Goal: Information Seeking & Learning: Learn about a topic

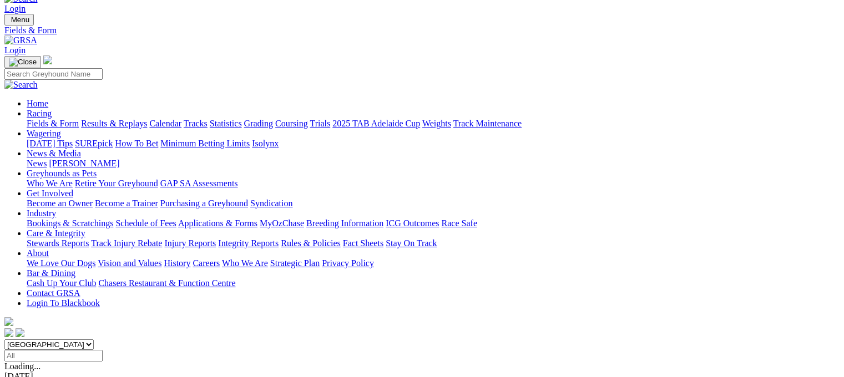
scroll to position [64, 0]
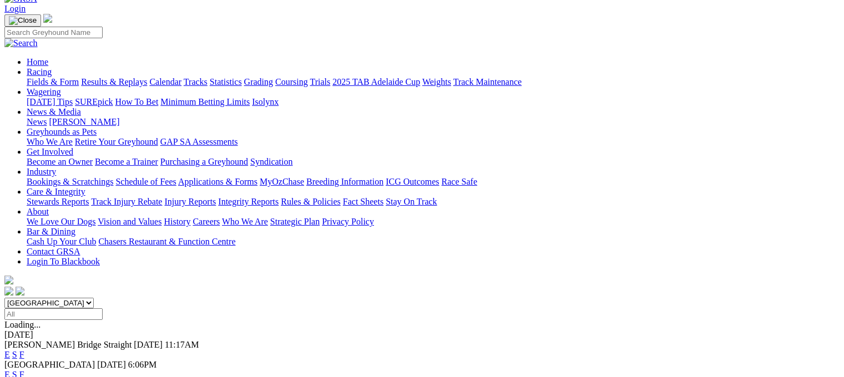
click at [10, 370] on link "E" at bounding box center [7, 374] width 6 height 9
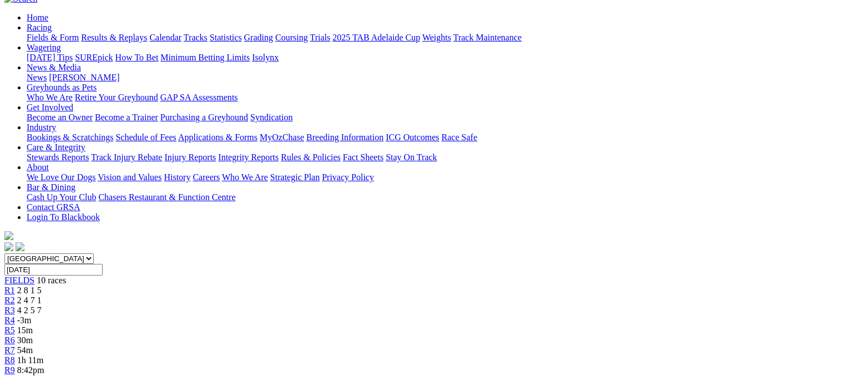
scroll to position [91, 0]
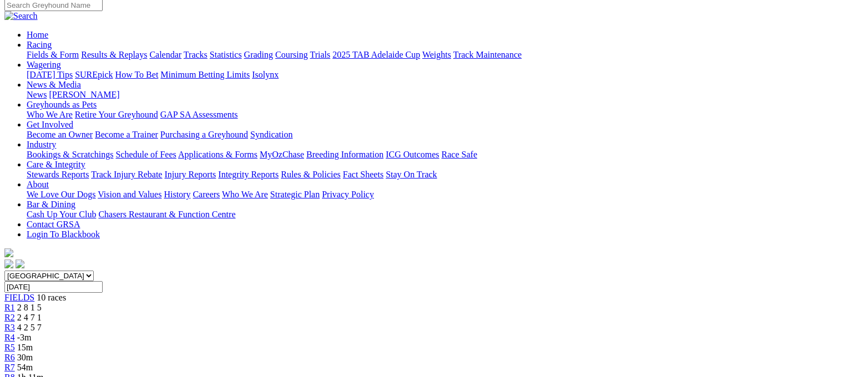
click at [15, 313] on span "R2" at bounding box center [9, 317] width 11 height 9
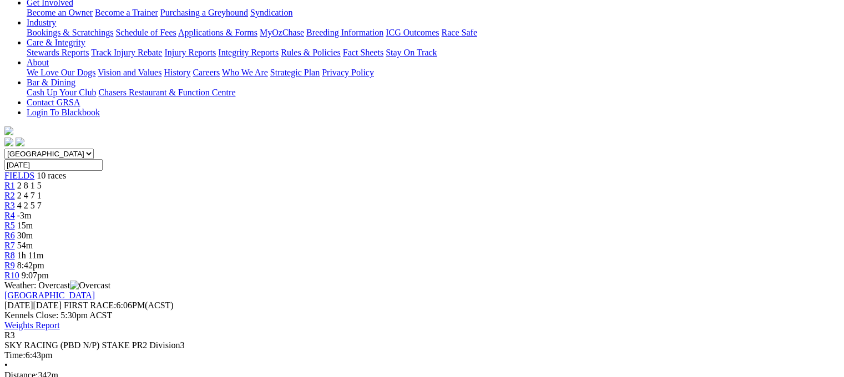
scroll to position [214, 0]
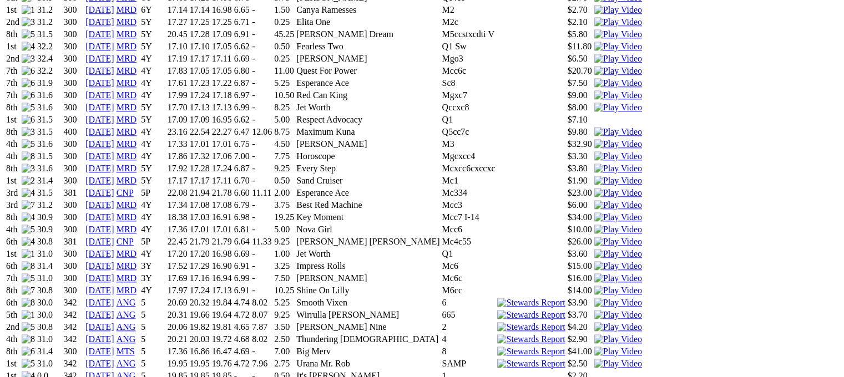
scroll to position [1160, 0]
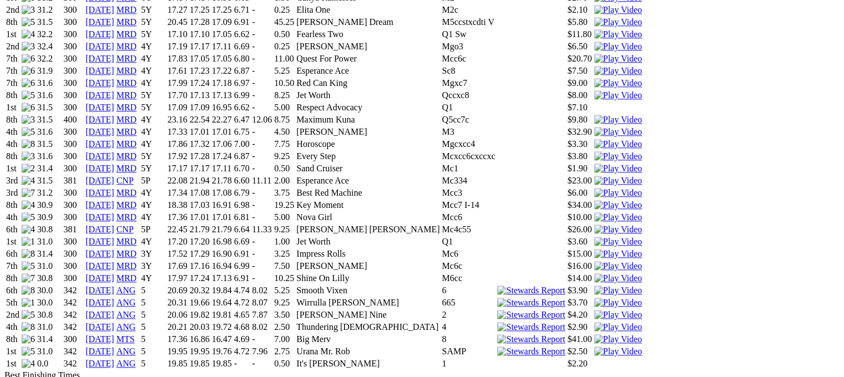
click at [114, 273] on link "[DATE]" at bounding box center [99, 277] width 29 height 9
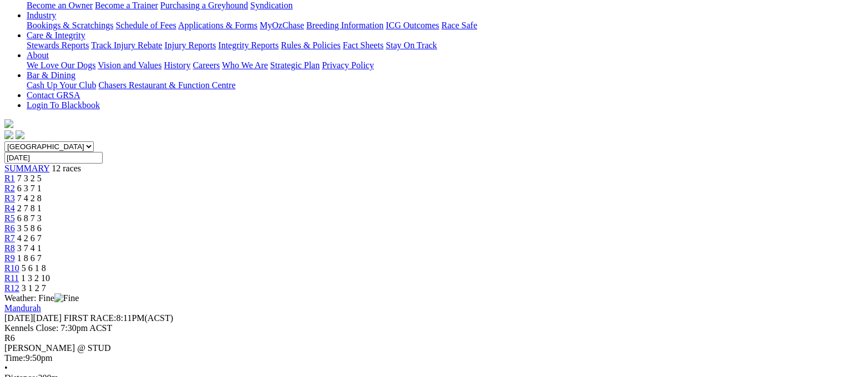
scroll to position [222, 0]
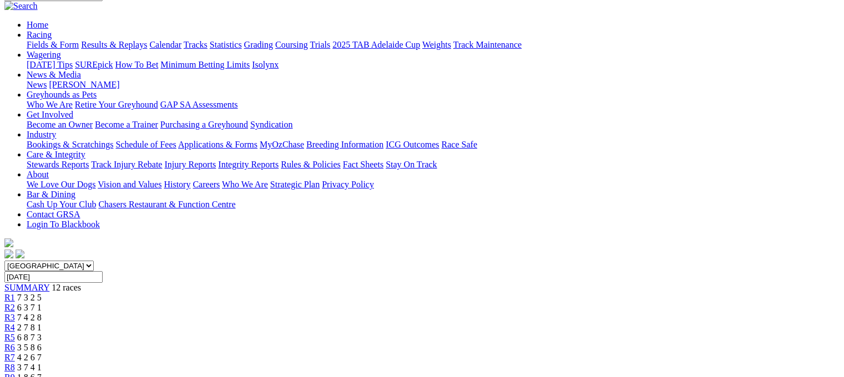
scroll to position [104, 0]
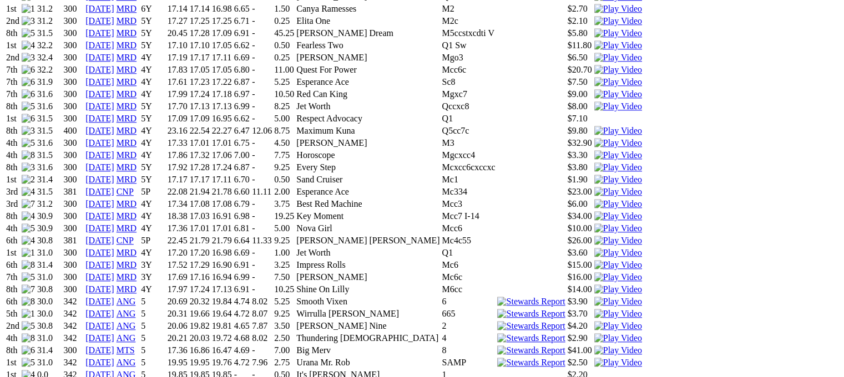
scroll to position [1160, 0]
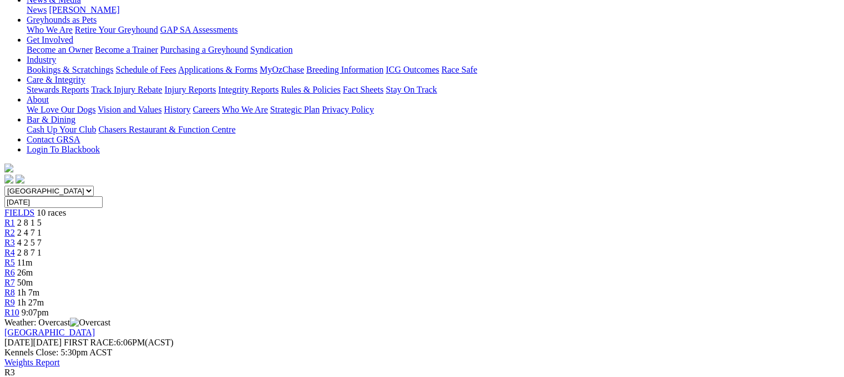
scroll to position [179, 0]
